Goal: Check status

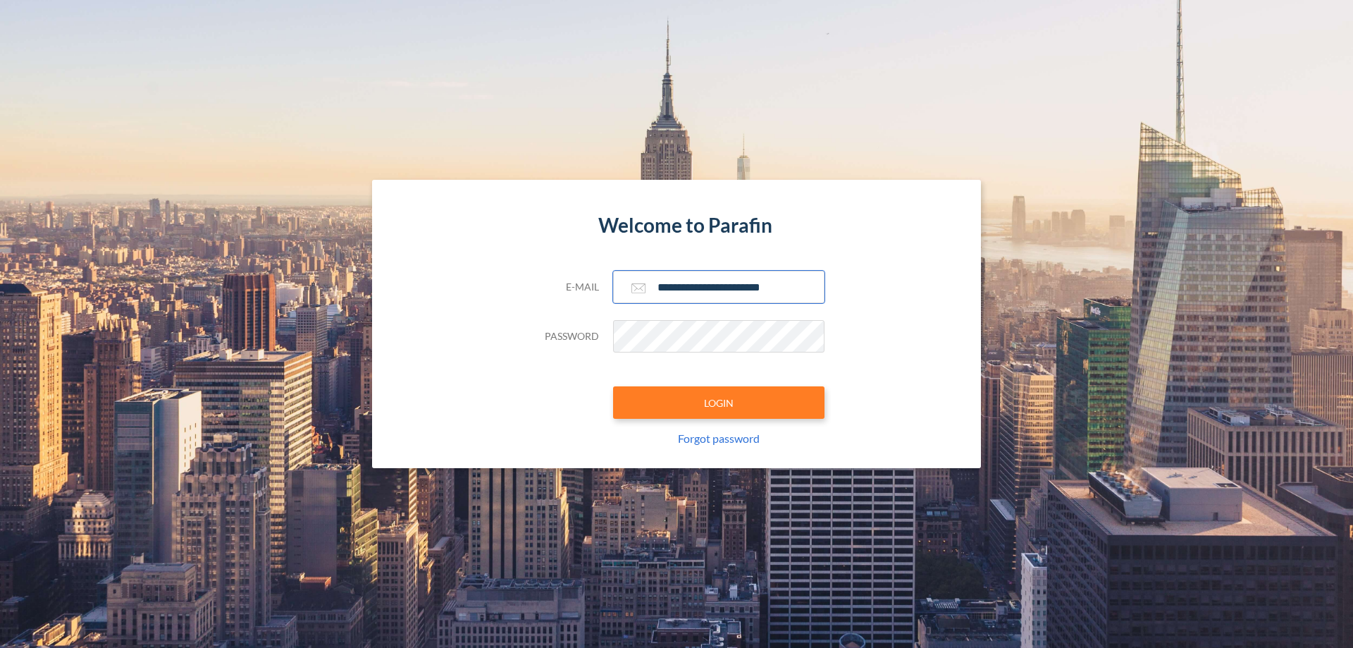
type input "**********"
click at [719, 402] on button "LOGIN" at bounding box center [718, 402] width 211 height 32
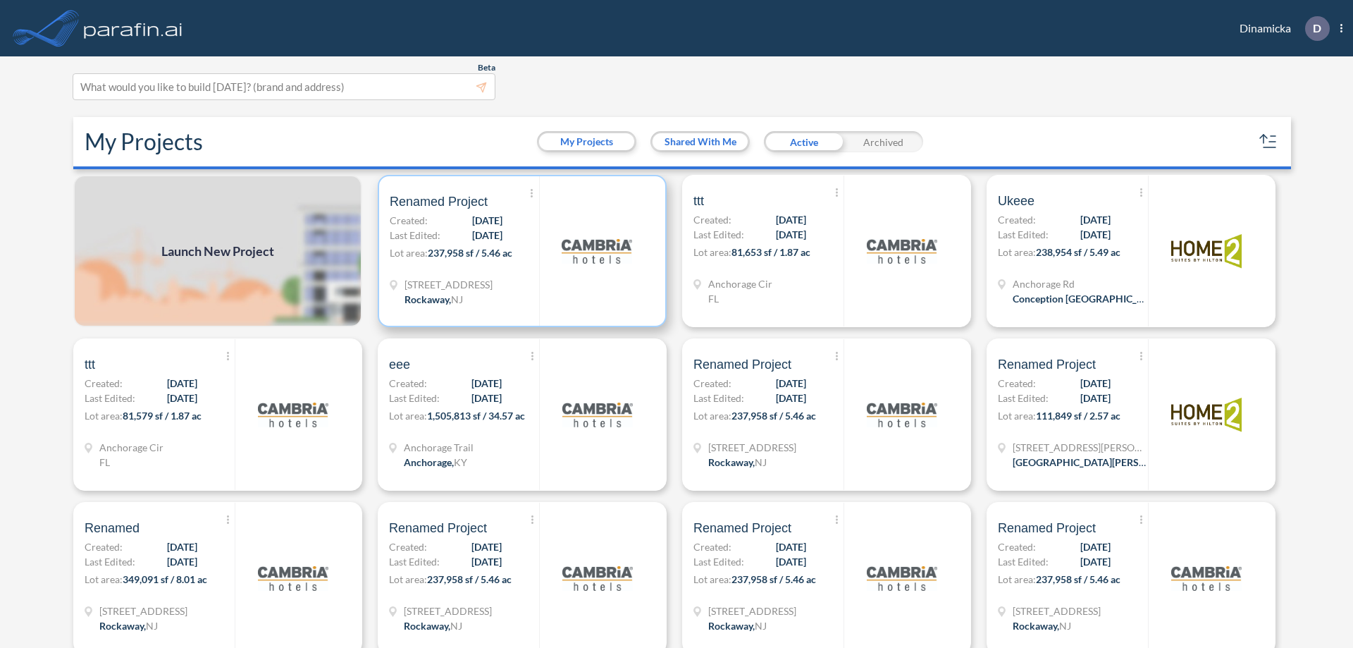
scroll to position [4, 0]
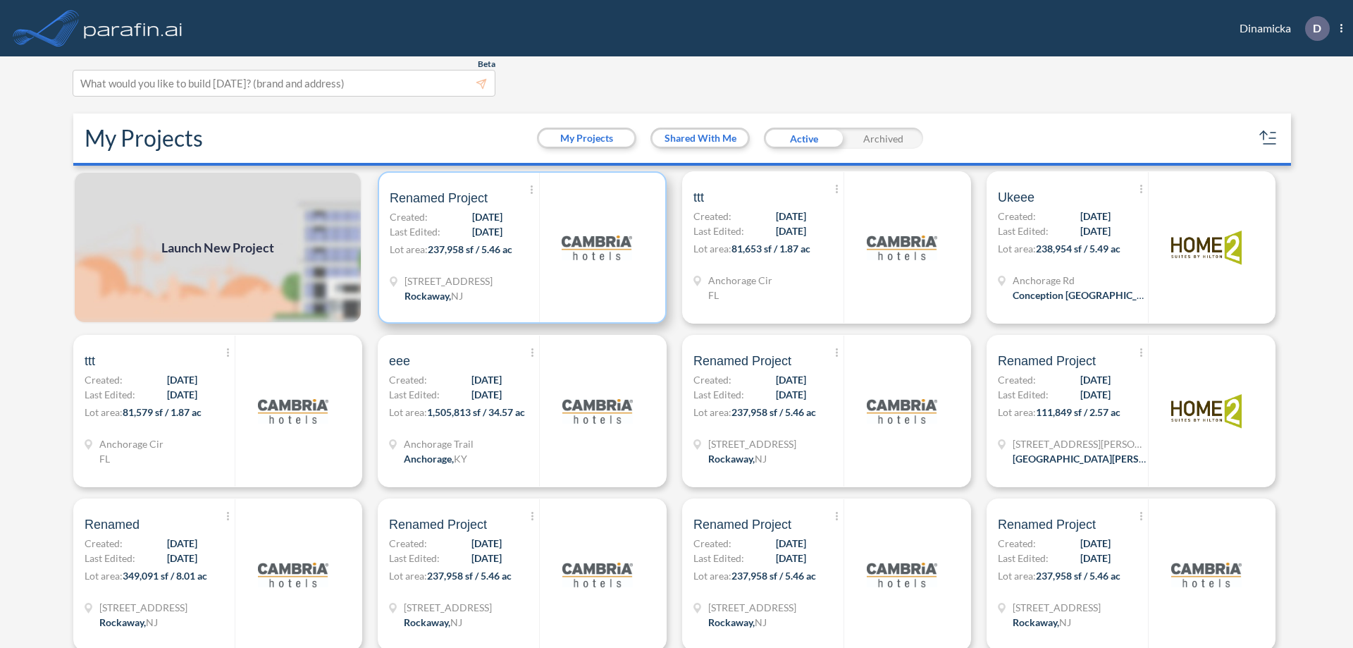
click at [519, 247] on p "Lot area: 237,958 sf / 5.46 ac" at bounding box center [464, 252] width 149 height 20
